Goal: Transaction & Acquisition: Book appointment/travel/reservation

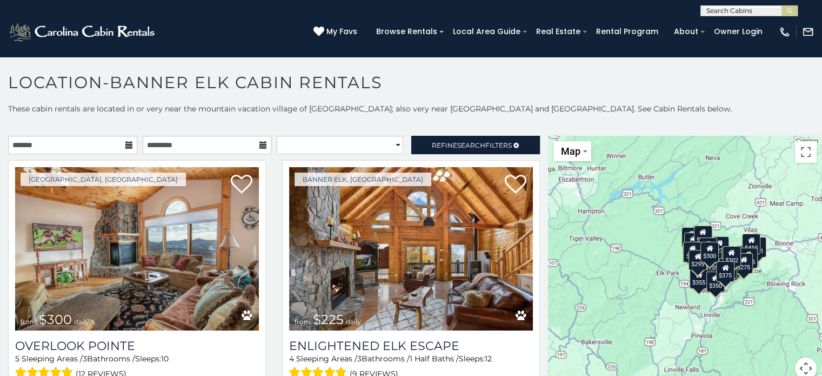
click at [125, 144] on icon at bounding box center [129, 145] width 8 height 8
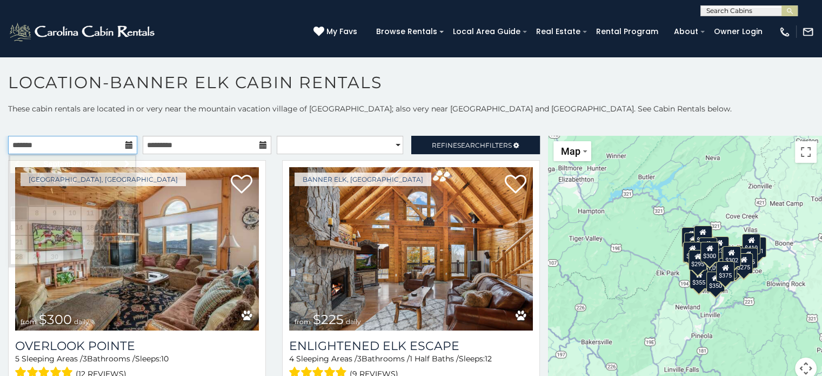
click at [89, 145] on input "text" at bounding box center [72, 145] width 129 height 18
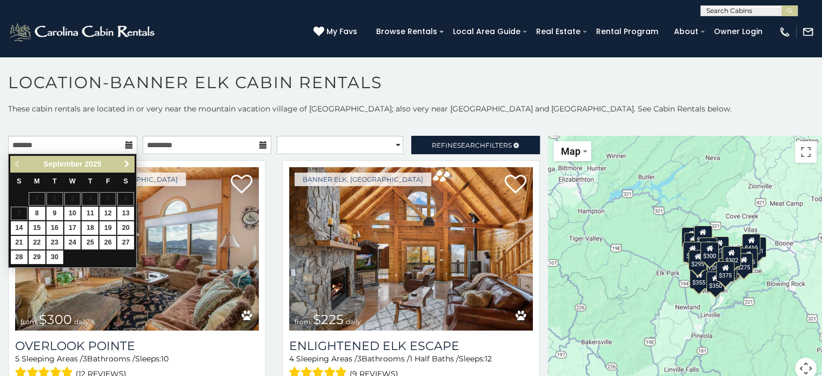
click at [125, 162] on span "Next" at bounding box center [127, 163] width 9 height 9
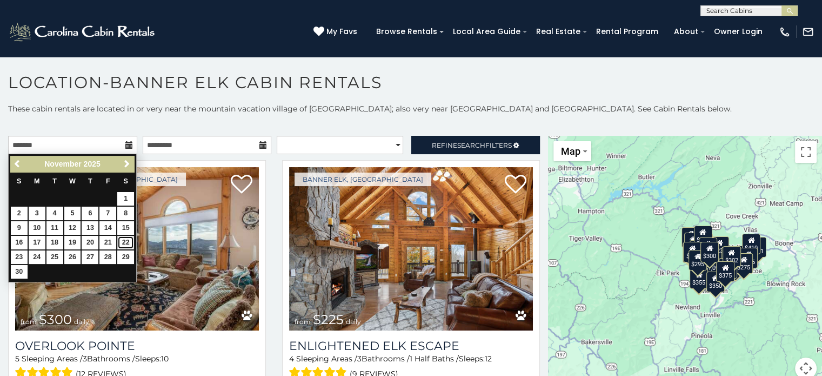
click at [130, 240] on link "22" at bounding box center [125, 243] width 17 height 14
type input "**********"
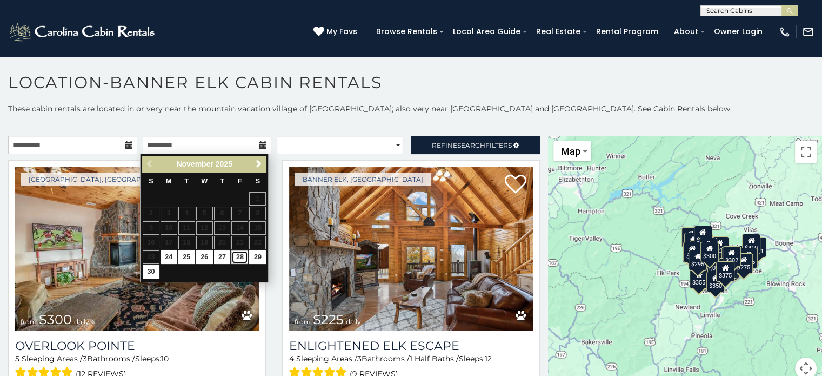
click at [238, 255] on link "28" at bounding box center [239, 257] width 17 height 14
type input "**********"
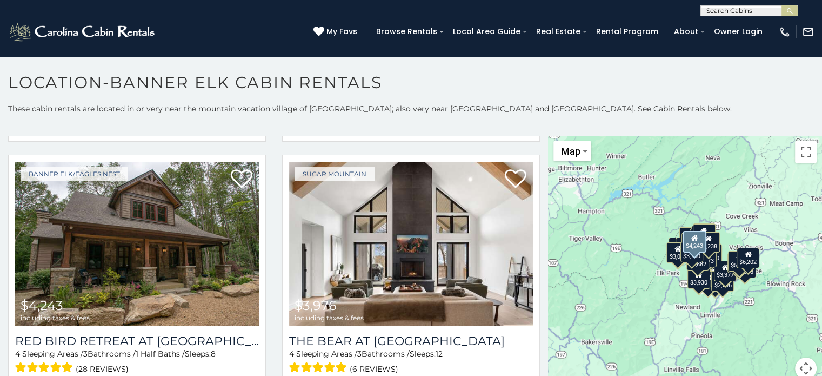
scroll to position [2131, 0]
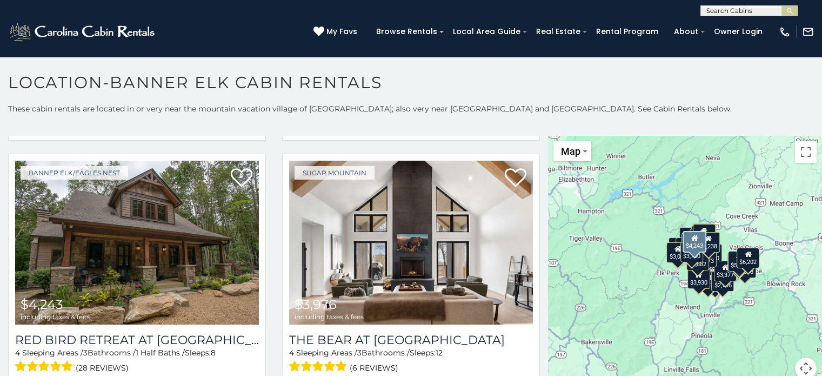
click at [165, 231] on img at bounding box center [137, 242] width 244 height 163
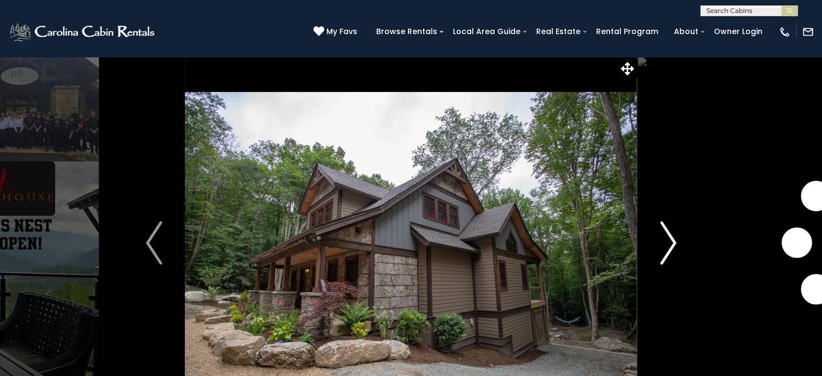
click at [673, 242] on img "Next" at bounding box center [668, 242] width 16 height 43
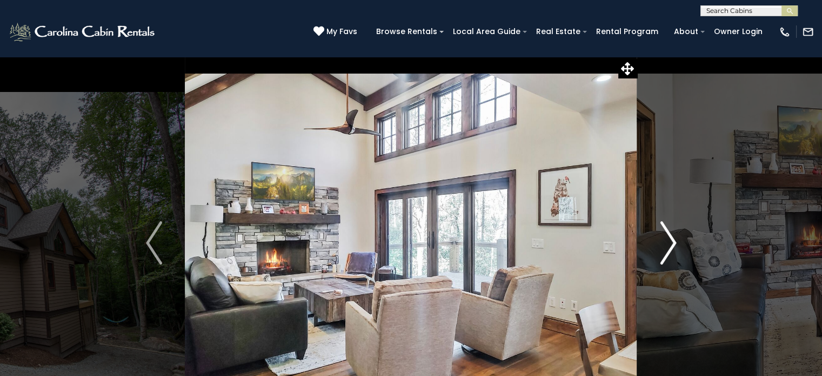
click at [673, 242] on img "Next" at bounding box center [668, 242] width 16 height 43
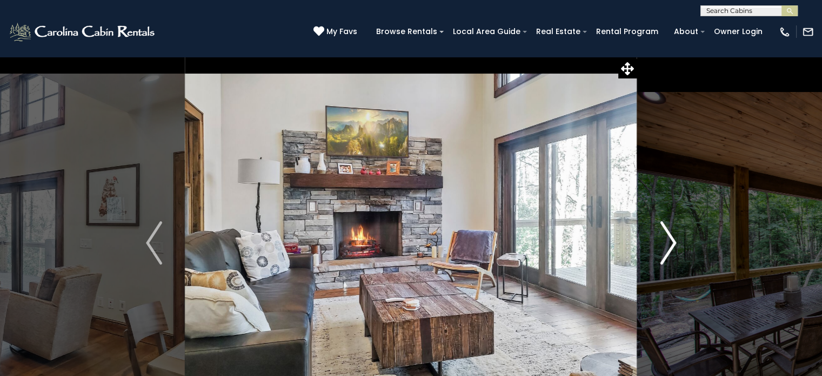
click at [671, 242] on img "Next" at bounding box center [668, 242] width 16 height 43
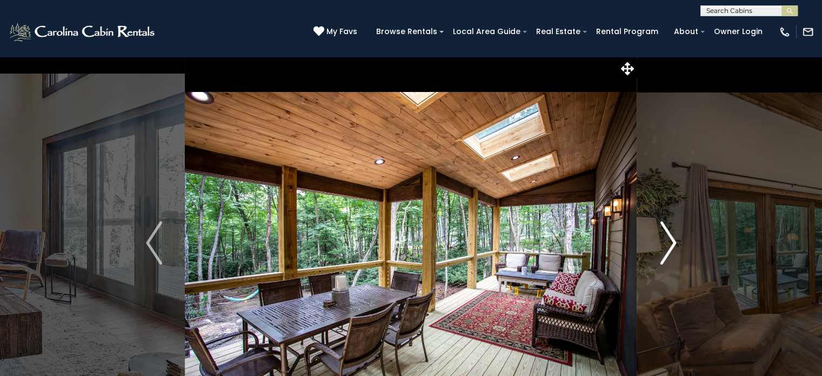
click at [671, 242] on img "Next" at bounding box center [668, 242] width 16 height 43
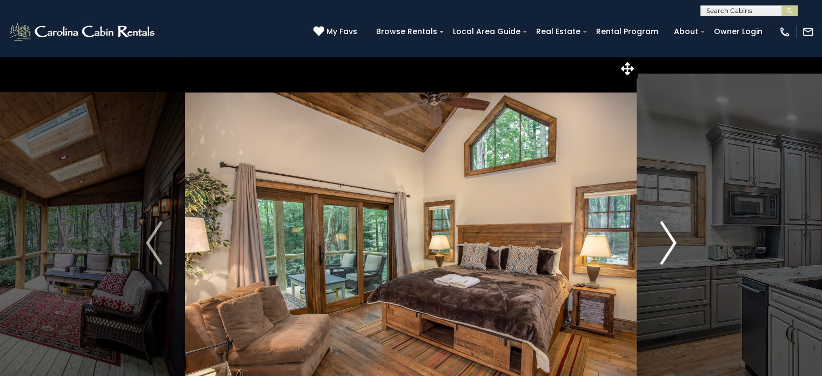
click at [671, 242] on img "Next" at bounding box center [668, 242] width 16 height 43
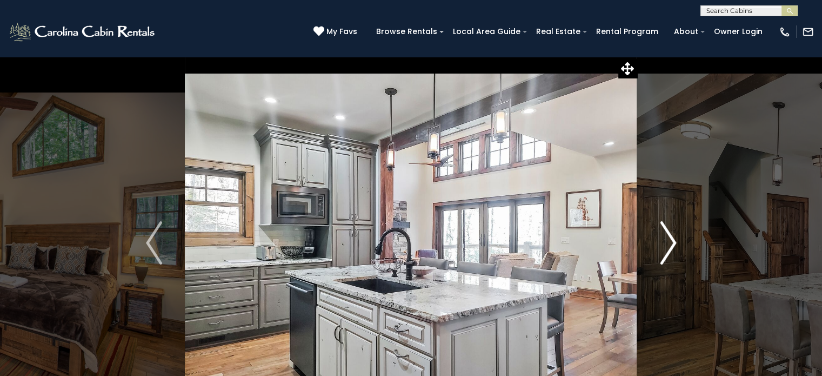
click at [671, 242] on img "Next" at bounding box center [668, 242] width 16 height 43
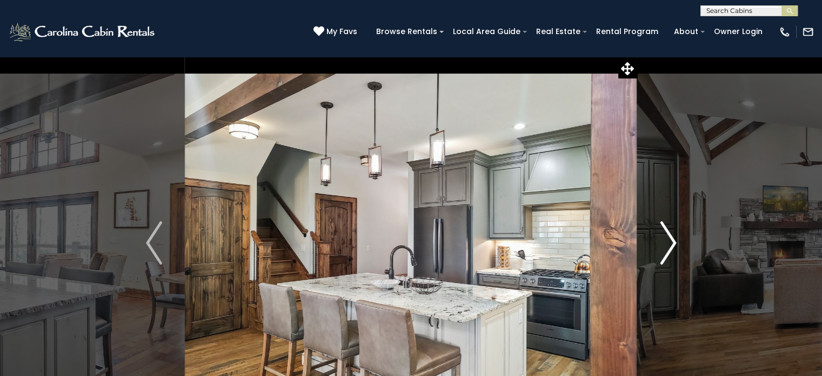
click at [671, 242] on img "Next" at bounding box center [668, 242] width 16 height 43
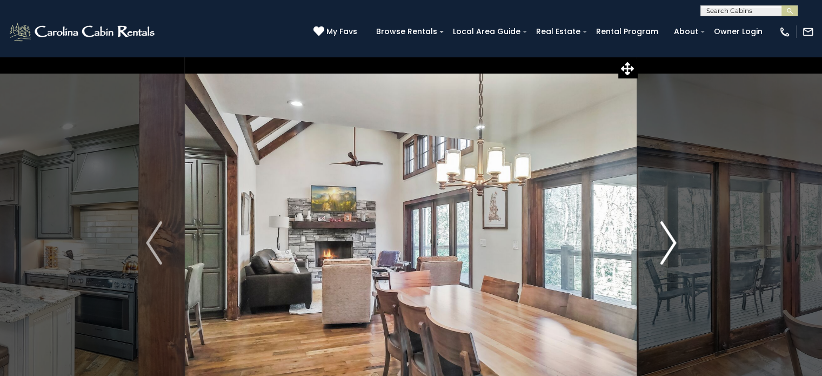
click at [671, 242] on img "Next" at bounding box center [668, 242] width 16 height 43
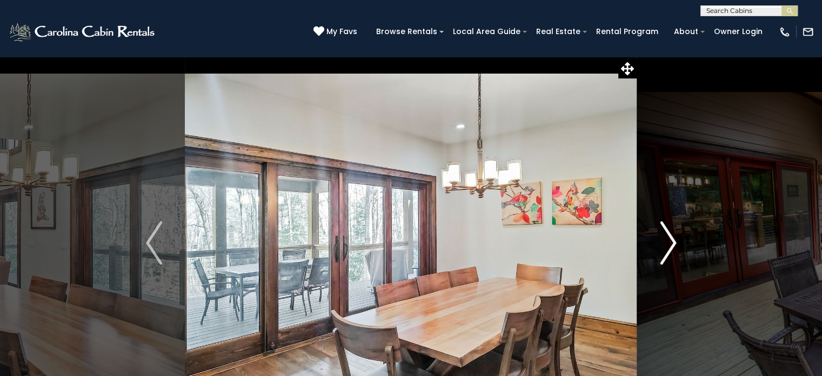
click at [671, 242] on img "Next" at bounding box center [668, 242] width 16 height 43
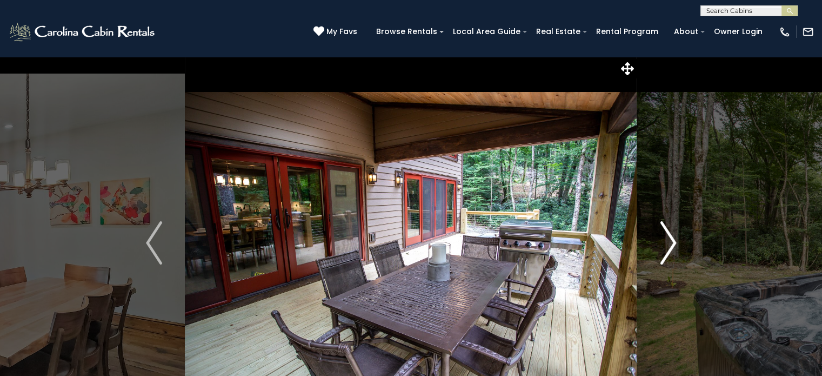
click at [671, 242] on img "Next" at bounding box center [668, 242] width 16 height 43
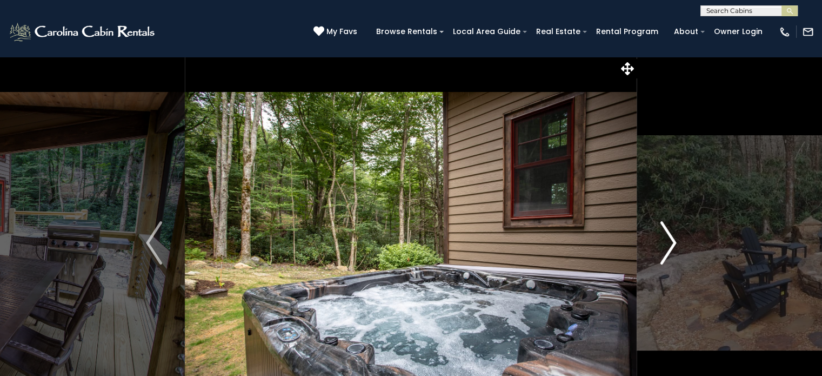
click at [671, 242] on img "Next" at bounding box center [668, 242] width 16 height 43
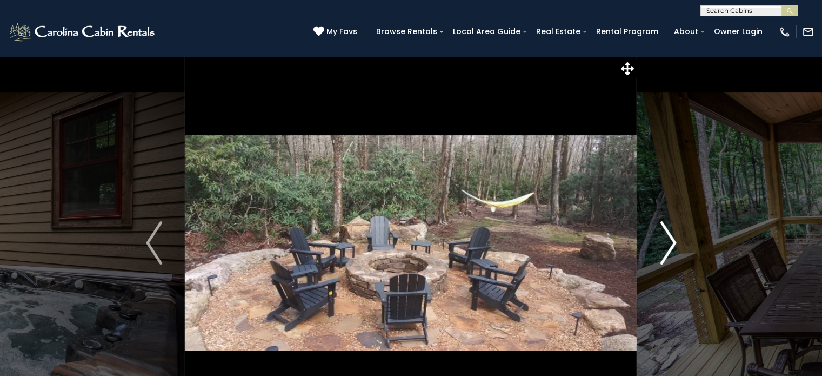
click at [671, 242] on img "Next" at bounding box center [668, 242] width 16 height 43
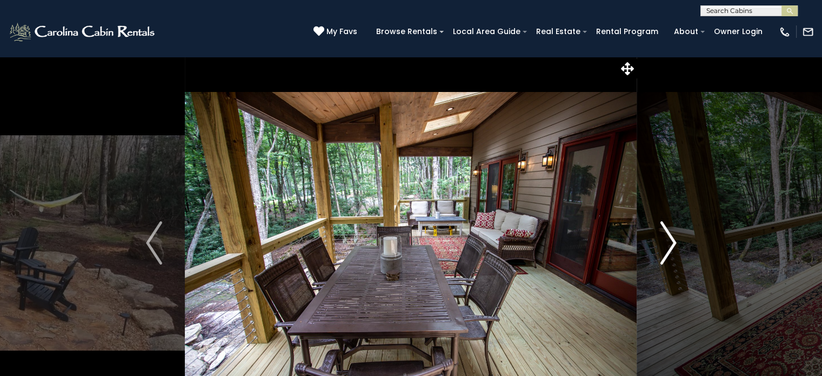
click at [671, 242] on img "Next" at bounding box center [668, 242] width 16 height 43
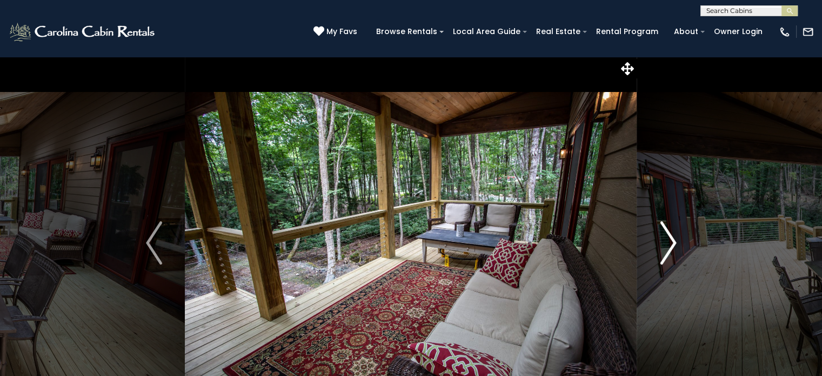
click at [671, 242] on img "Next" at bounding box center [668, 242] width 16 height 43
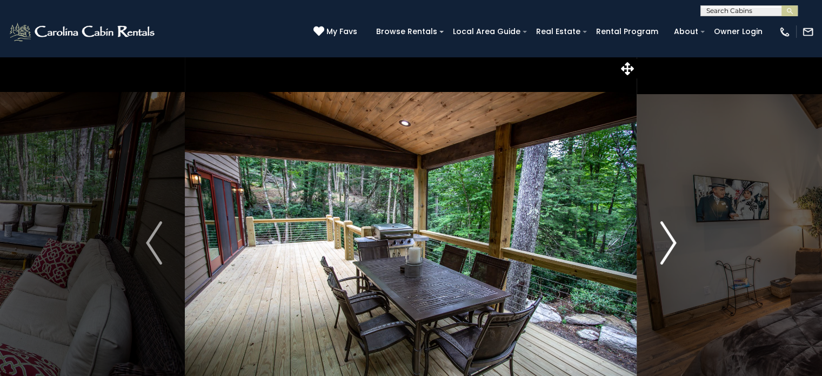
click at [671, 242] on img "Next" at bounding box center [668, 242] width 16 height 43
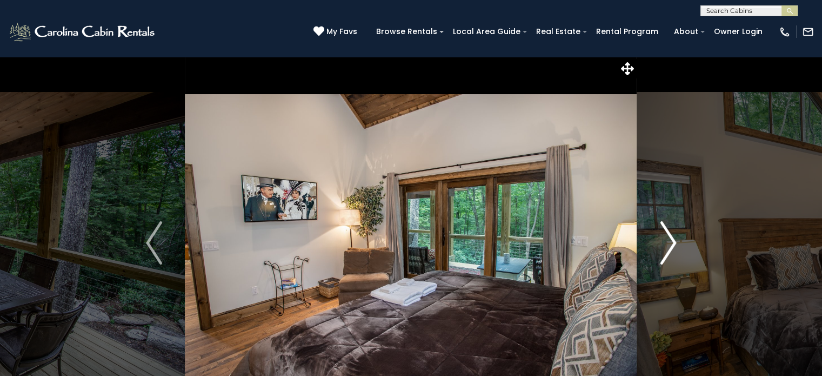
click at [671, 242] on img "Next" at bounding box center [668, 242] width 16 height 43
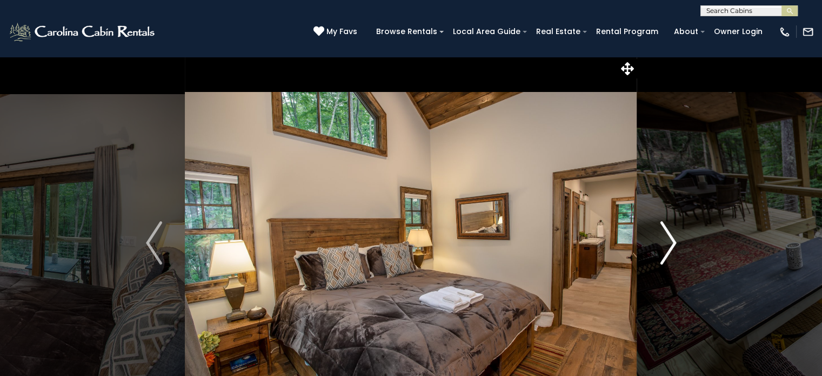
click at [671, 242] on img "Next" at bounding box center [668, 242] width 16 height 43
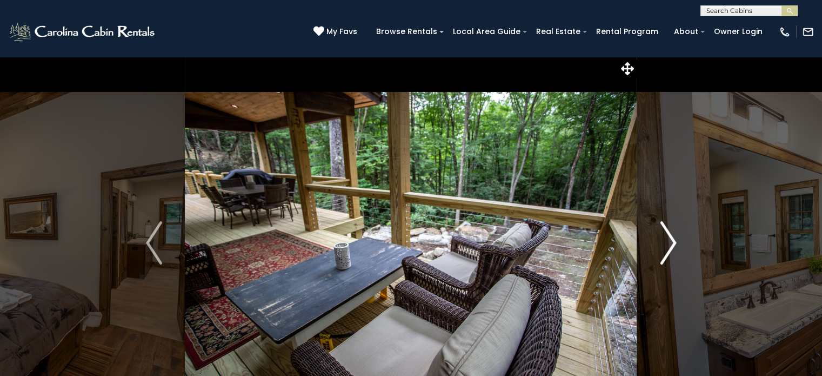
click at [671, 242] on img "Next" at bounding box center [668, 242] width 16 height 43
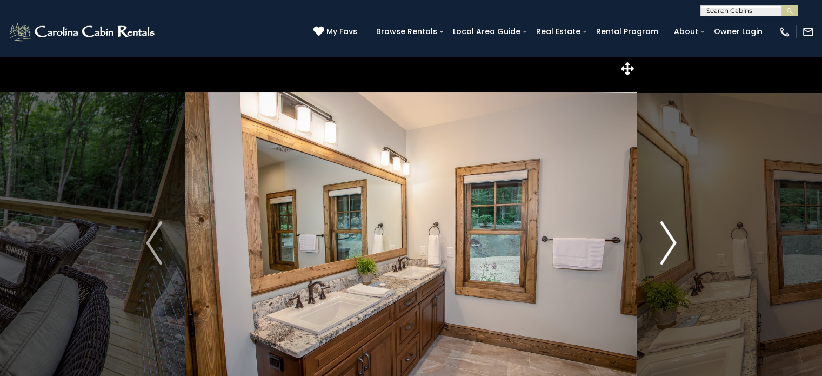
click at [671, 242] on img "Next" at bounding box center [668, 242] width 16 height 43
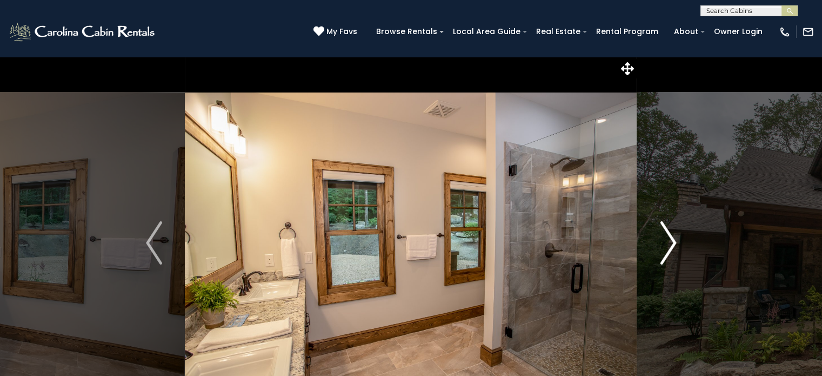
click at [671, 242] on img "Next" at bounding box center [668, 242] width 16 height 43
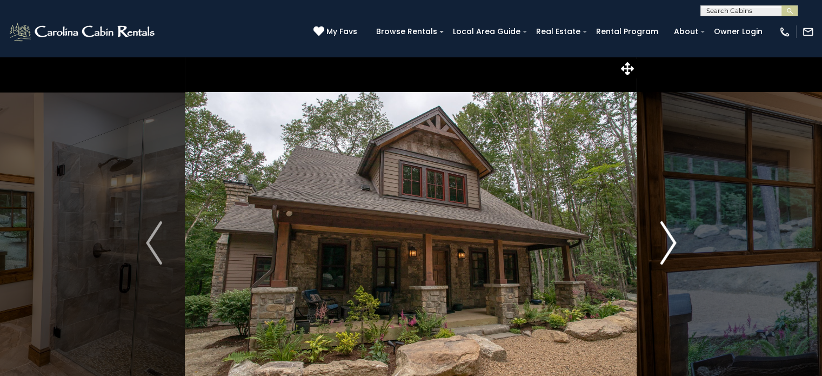
click at [671, 242] on img "Next" at bounding box center [668, 242] width 16 height 43
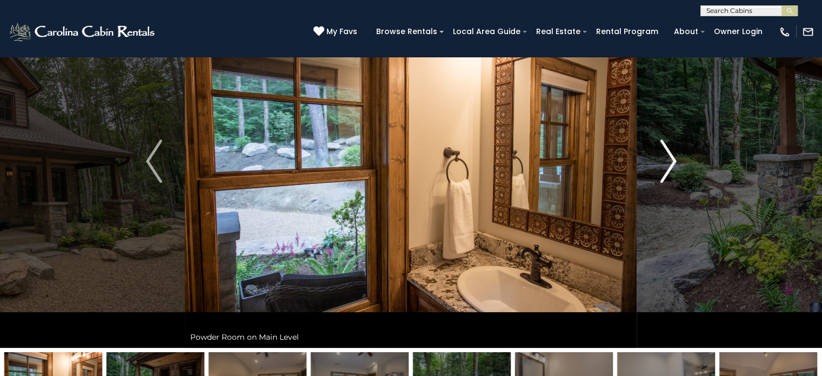
scroll to position [82, 0]
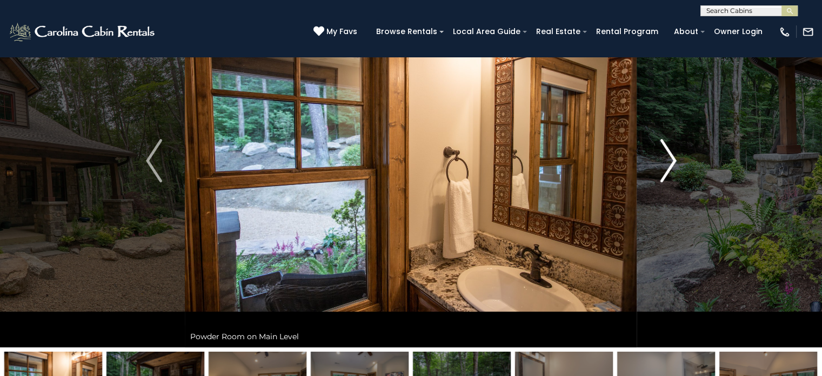
click at [667, 161] on img "Next" at bounding box center [668, 160] width 16 height 43
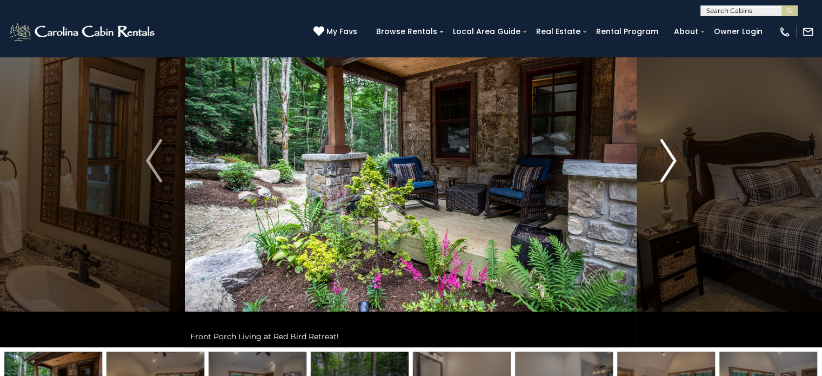
click at [667, 161] on img "Next" at bounding box center [668, 160] width 16 height 43
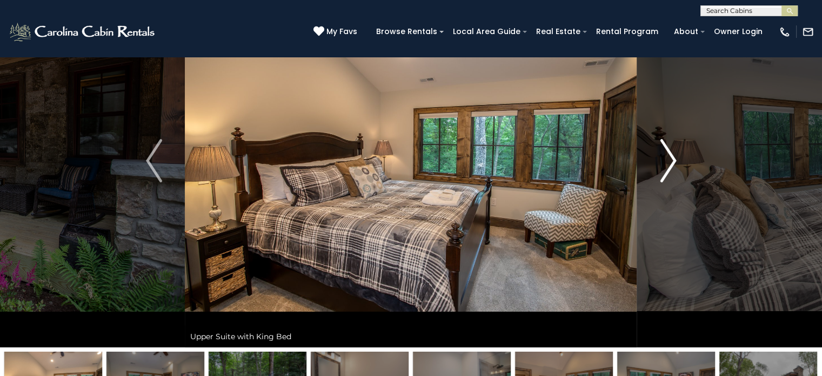
click at [667, 161] on img "Next" at bounding box center [668, 160] width 16 height 43
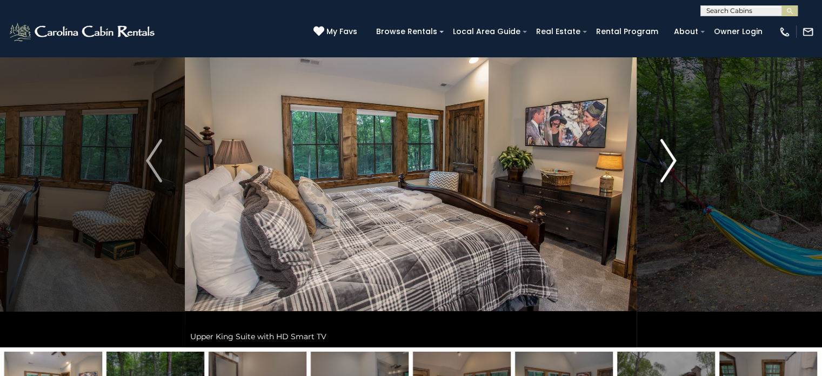
click at [667, 161] on img "Next" at bounding box center [668, 160] width 16 height 43
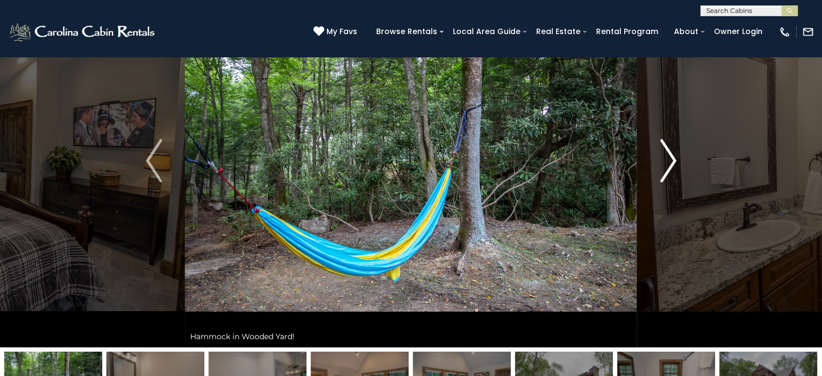
click at [667, 161] on img "Next" at bounding box center [668, 160] width 16 height 43
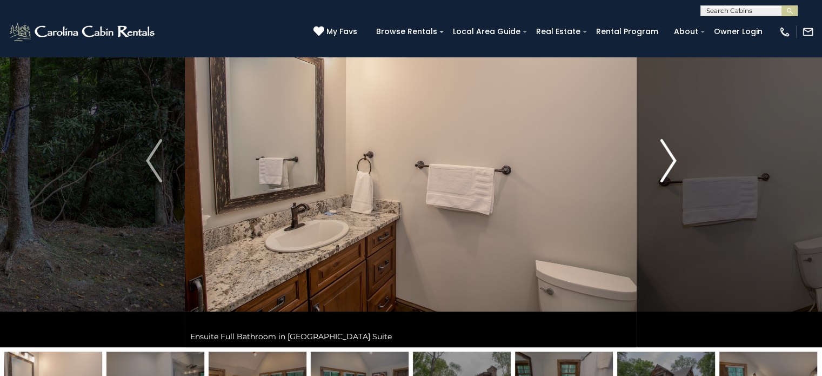
click at [667, 161] on img "Next" at bounding box center [668, 160] width 16 height 43
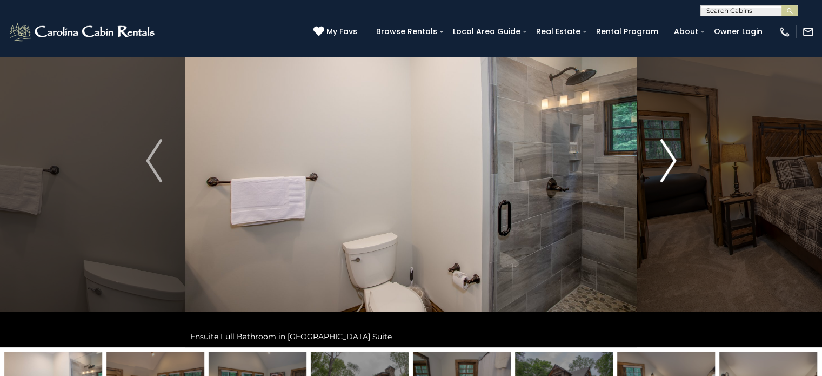
click at [667, 161] on img "Next" at bounding box center [668, 160] width 16 height 43
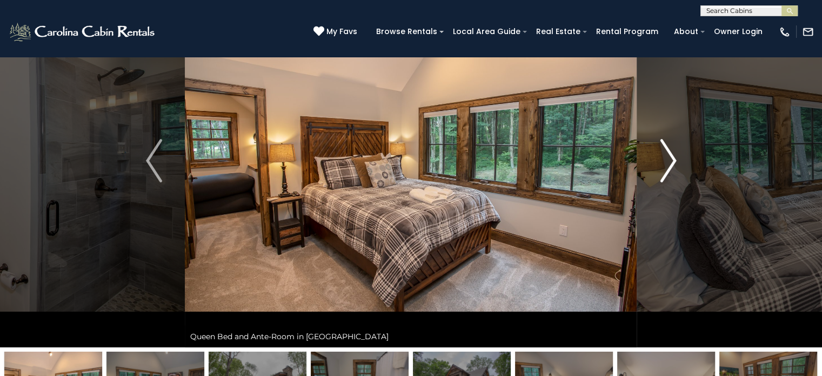
click at [667, 161] on img "Next" at bounding box center [668, 160] width 16 height 43
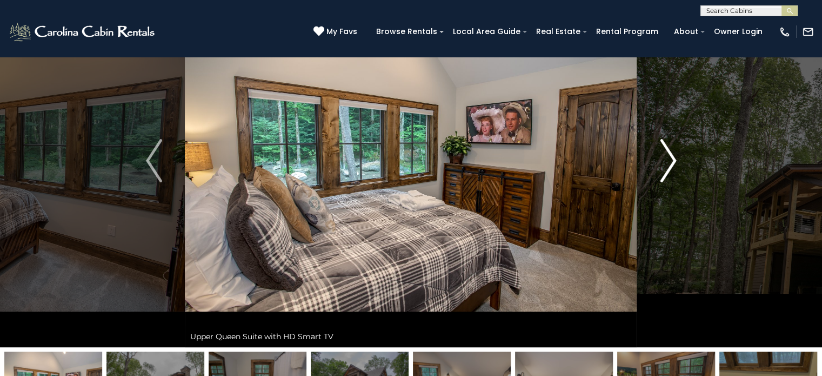
click at [667, 161] on img "Next" at bounding box center [668, 160] width 16 height 43
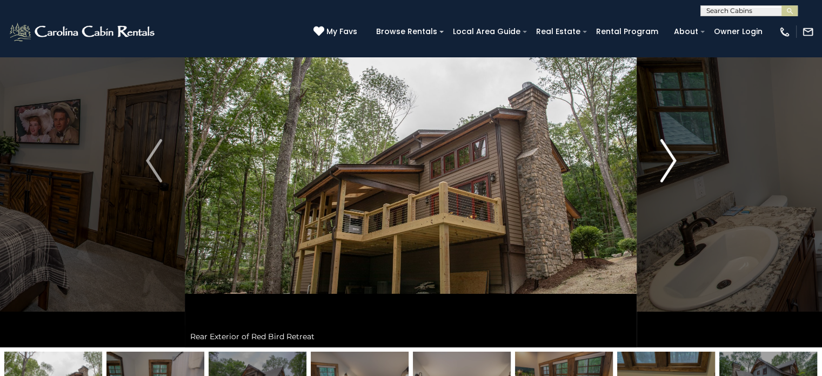
click at [667, 161] on img "Next" at bounding box center [668, 160] width 16 height 43
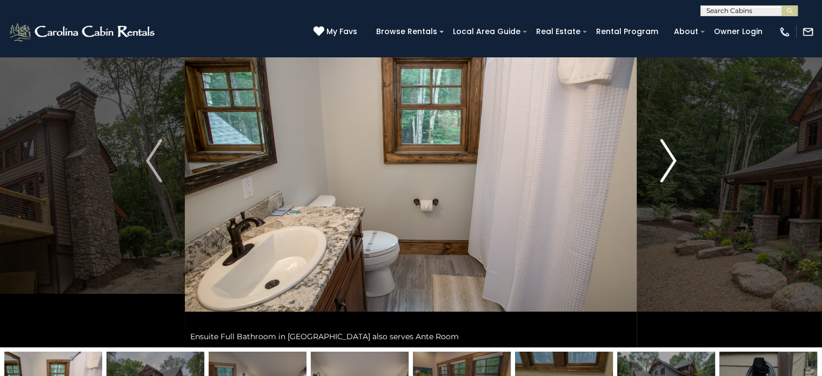
click at [667, 161] on img "Next" at bounding box center [668, 160] width 16 height 43
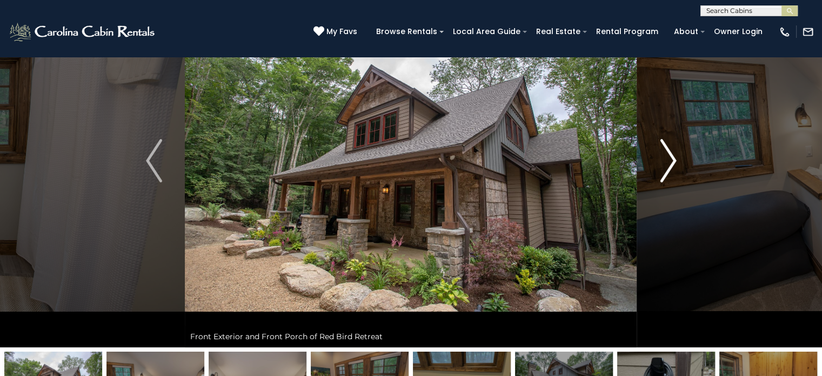
click at [667, 161] on img "Next" at bounding box center [668, 160] width 16 height 43
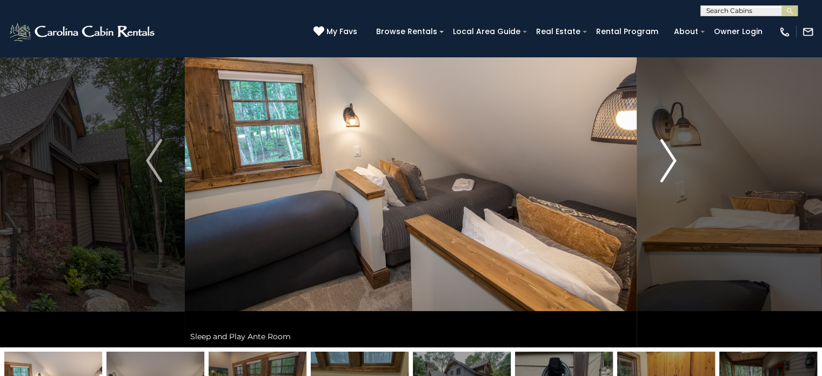
click at [667, 161] on img "Next" at bounding box center [668, 160] width 16 height 43
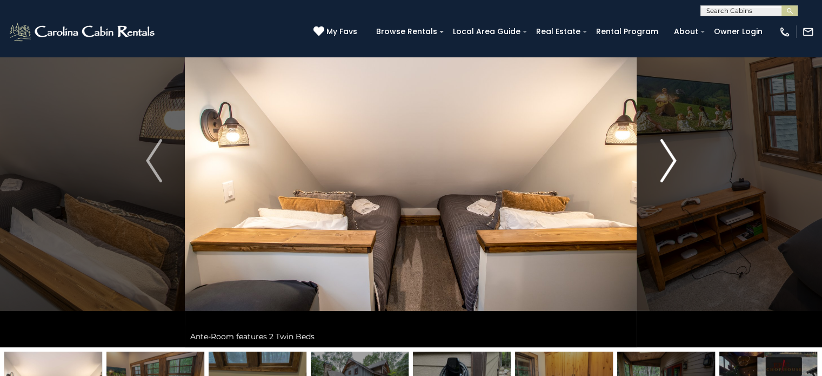
click at [667, 161] on img "Next" at bounding box center [668, 160] width 16 height 43
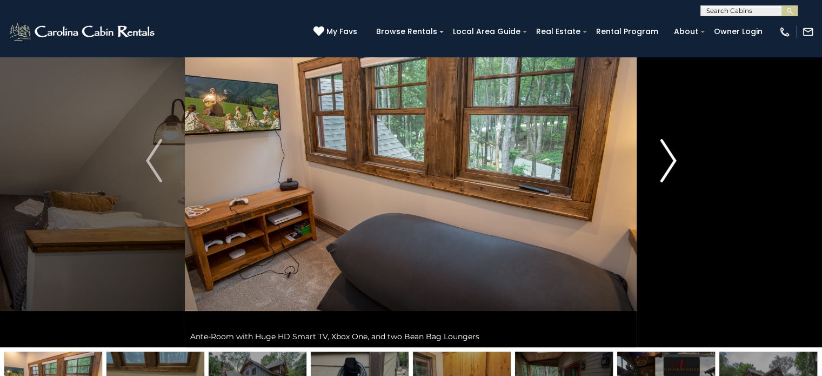
click at [667, 161] on img "Next" at bounding box center [668, 160] width 16 height 43
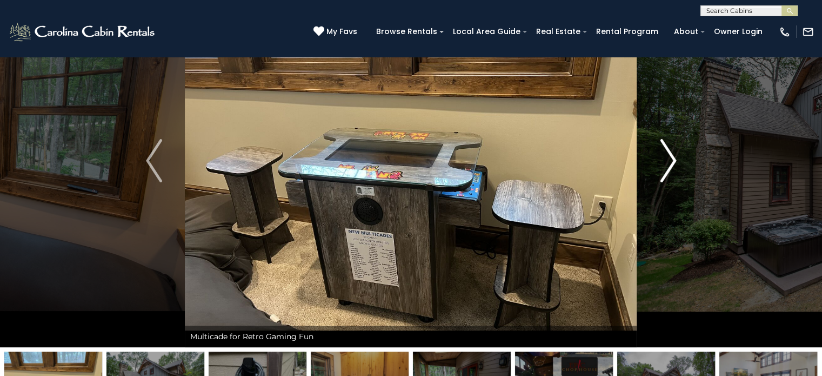
click at [667, 161] on img "Next" at bounding box center [668, 160] width 16 height 43
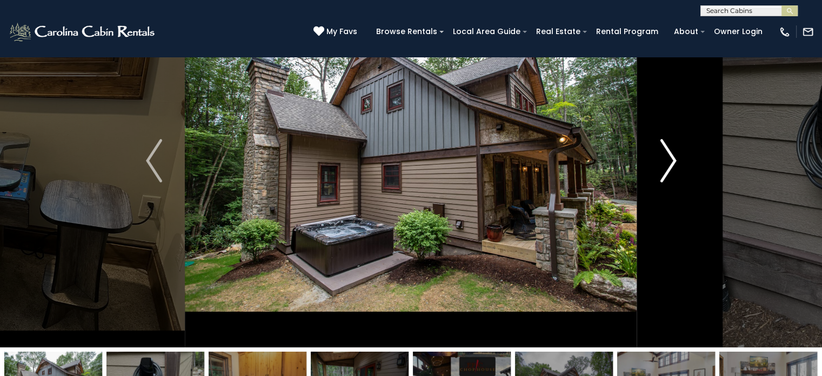
click at [667, 161] on img "Next" at bounding box center [668, 160] width 16 height 43
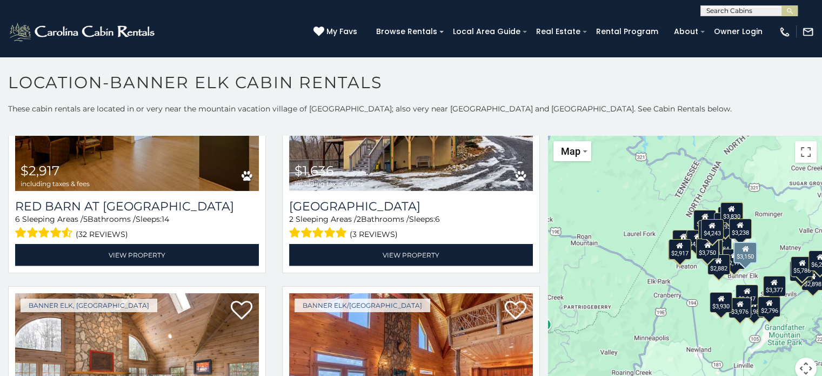
scroll to position [2467, 0]
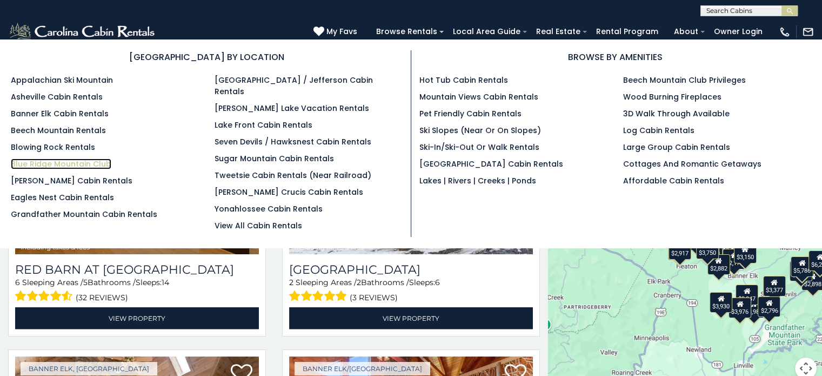
click at [78, 165] on link "Blue Ridge Mountain Club" at bounding box center [61, 163] width 101 height 11
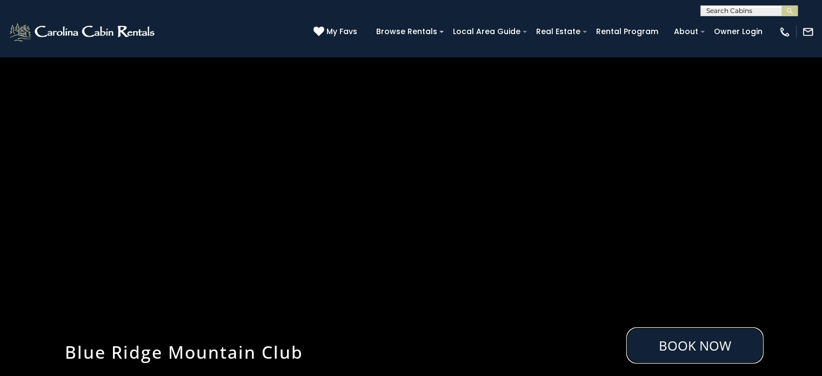
click at [650, 341] on link "Book Now" at bounding box center [695, 345] width 137 height 36
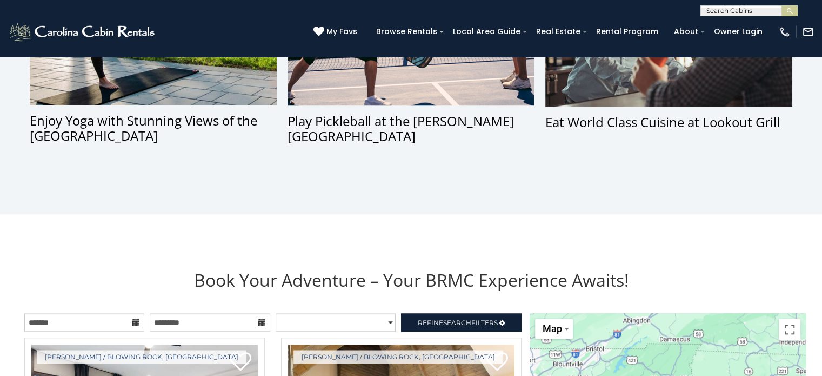
scroll to position [901, 0]
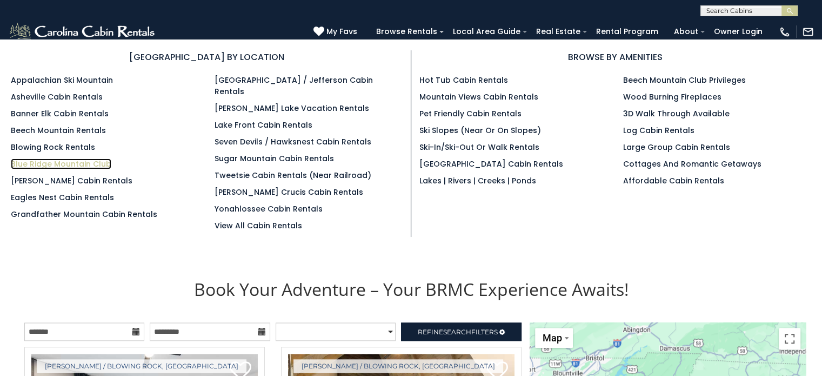
click at [91, 161] on link "Blue Ridge Mountain Club" at bounding box center [61, 163] width 101 height 11
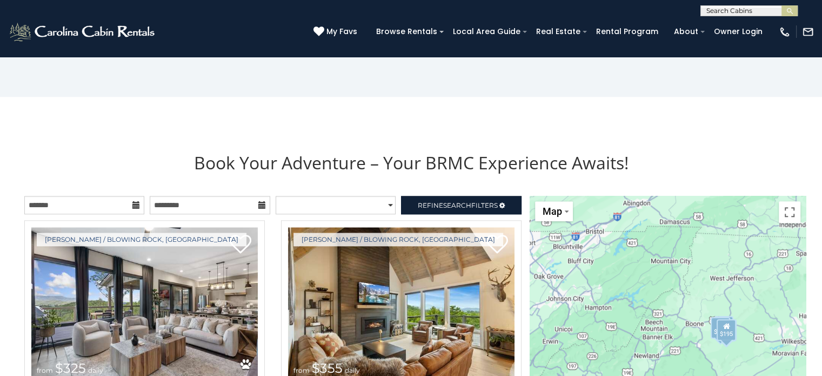
scroll to position [1028, 0]
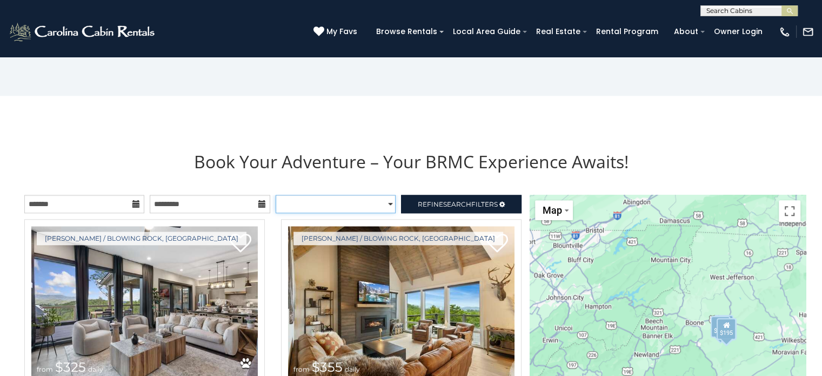
click at [362, 205] on select "**********" at bounding box center [336, 204] width 120 height 18
click at [428, 200] on link "Refine Search Filters" at bounding box center [461, 204] width 120 height 18
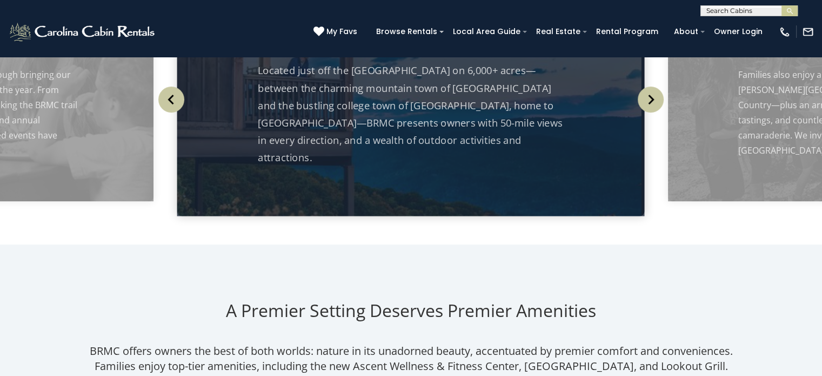
scroll to position [380, 0]
